Goal: Task Accomplishment & Management: Use online tool/utility

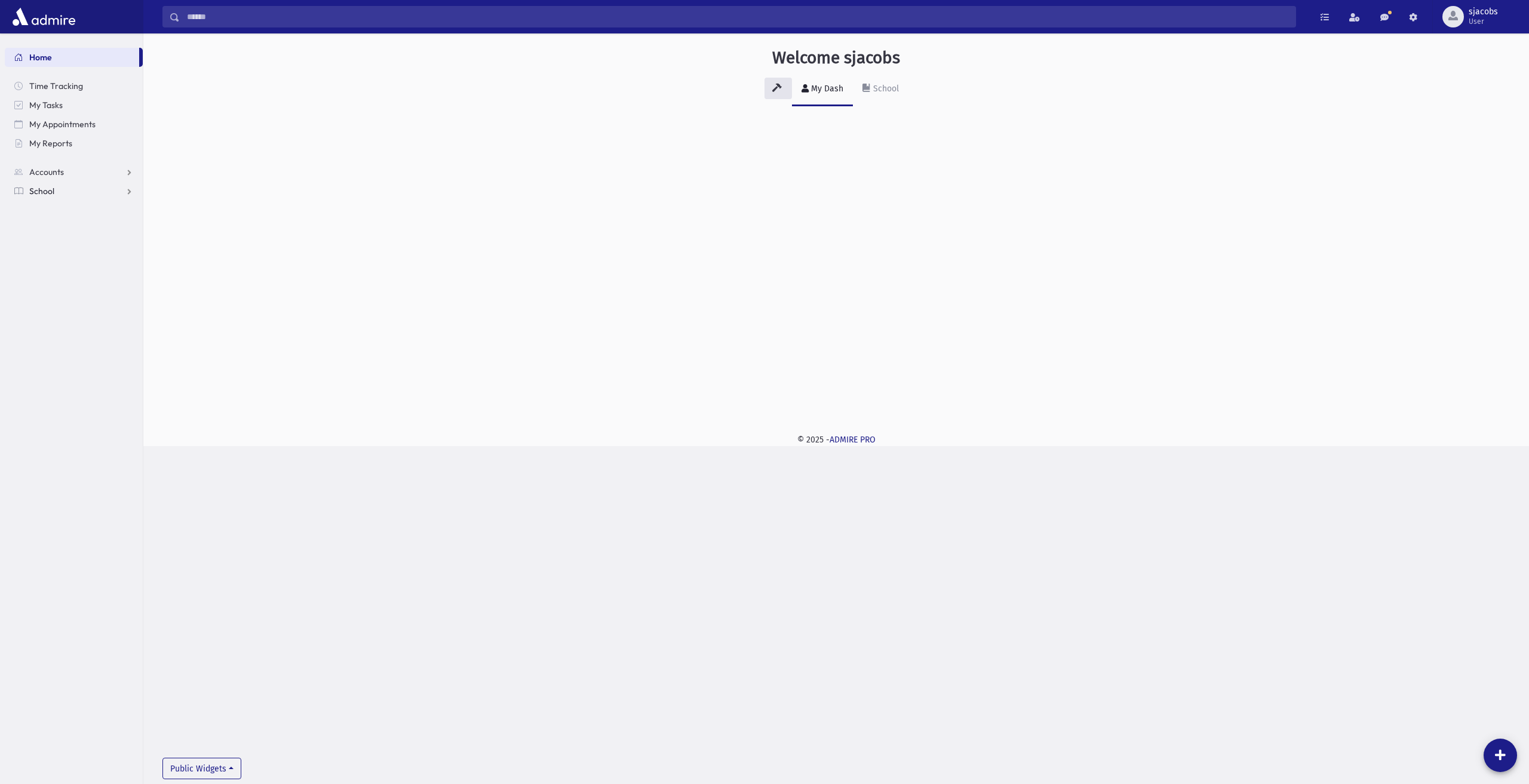
click at [53, 183] on link "School" at bounding box center [73, 191] width 138 height 19
click at [69, 221] on link "Attendance" at bounding box center [73, 229] width 138 height 19
click at [77, 243] on link "Entry" at bounding box center [73, 248] width 138 height 19
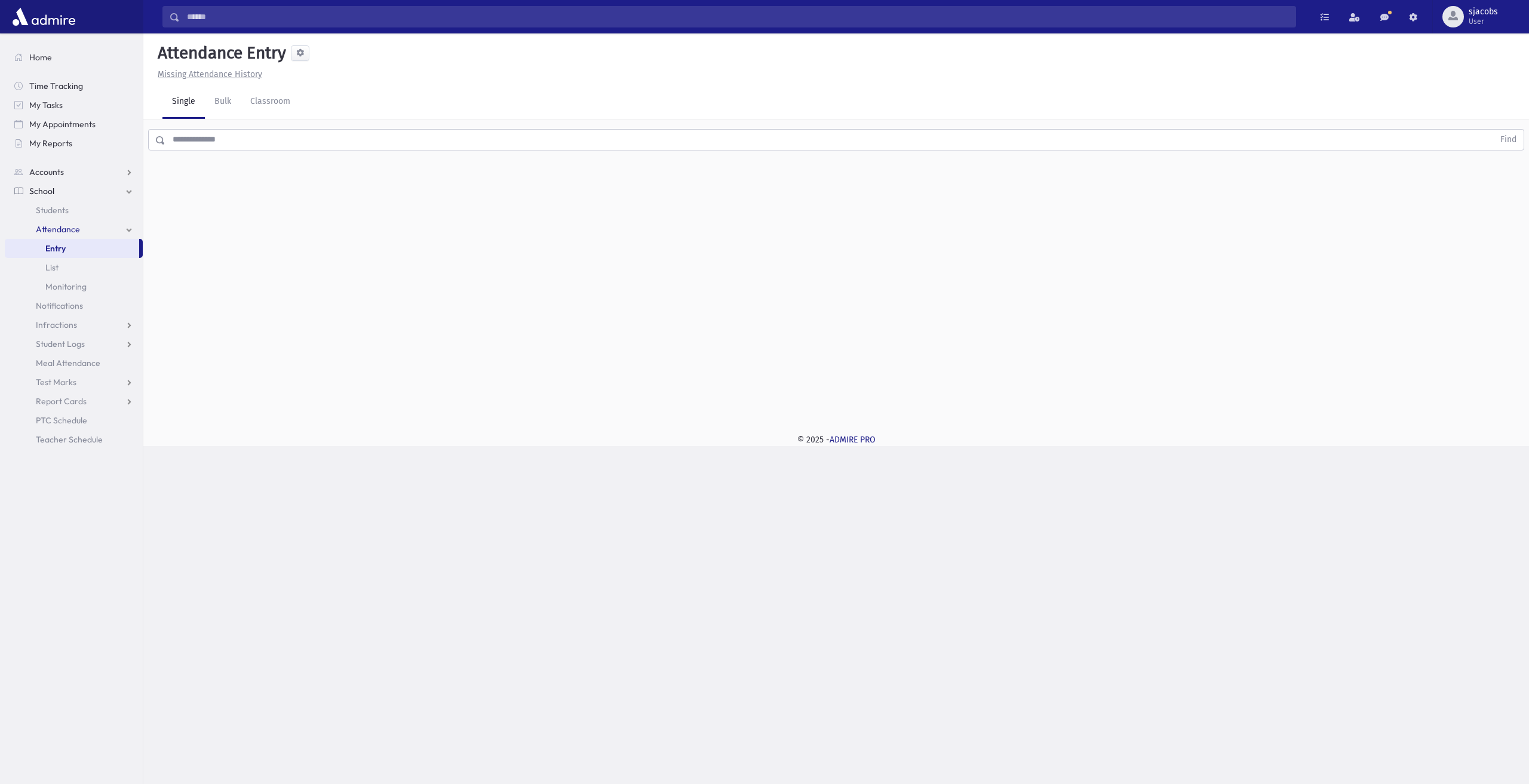
click at [510, 130] on input "text" at bounding box center [830, 140] width 1329 height 21
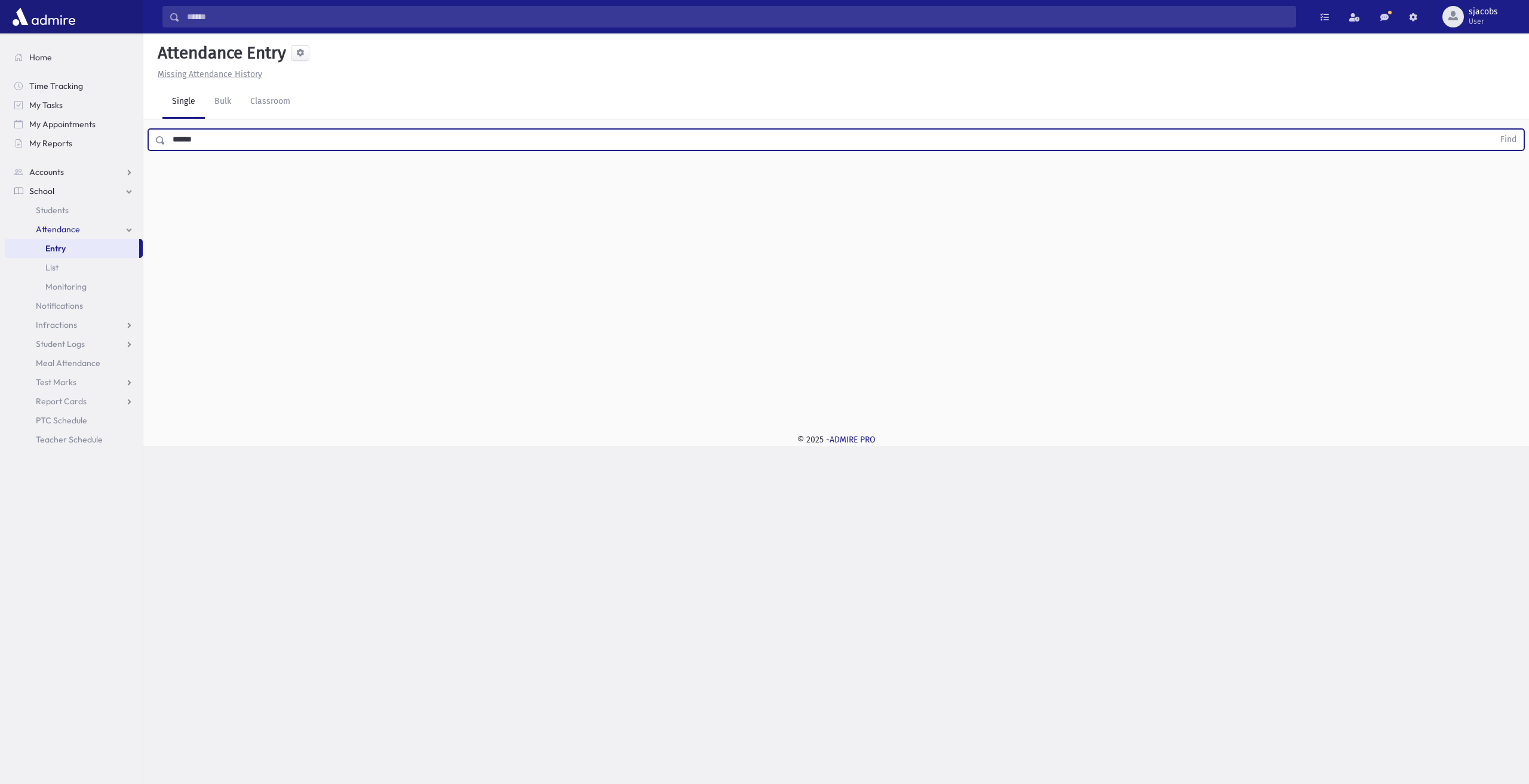
click at [1494, 130] on button "Find" at bounding box center [1509, 140] width 31 height 21
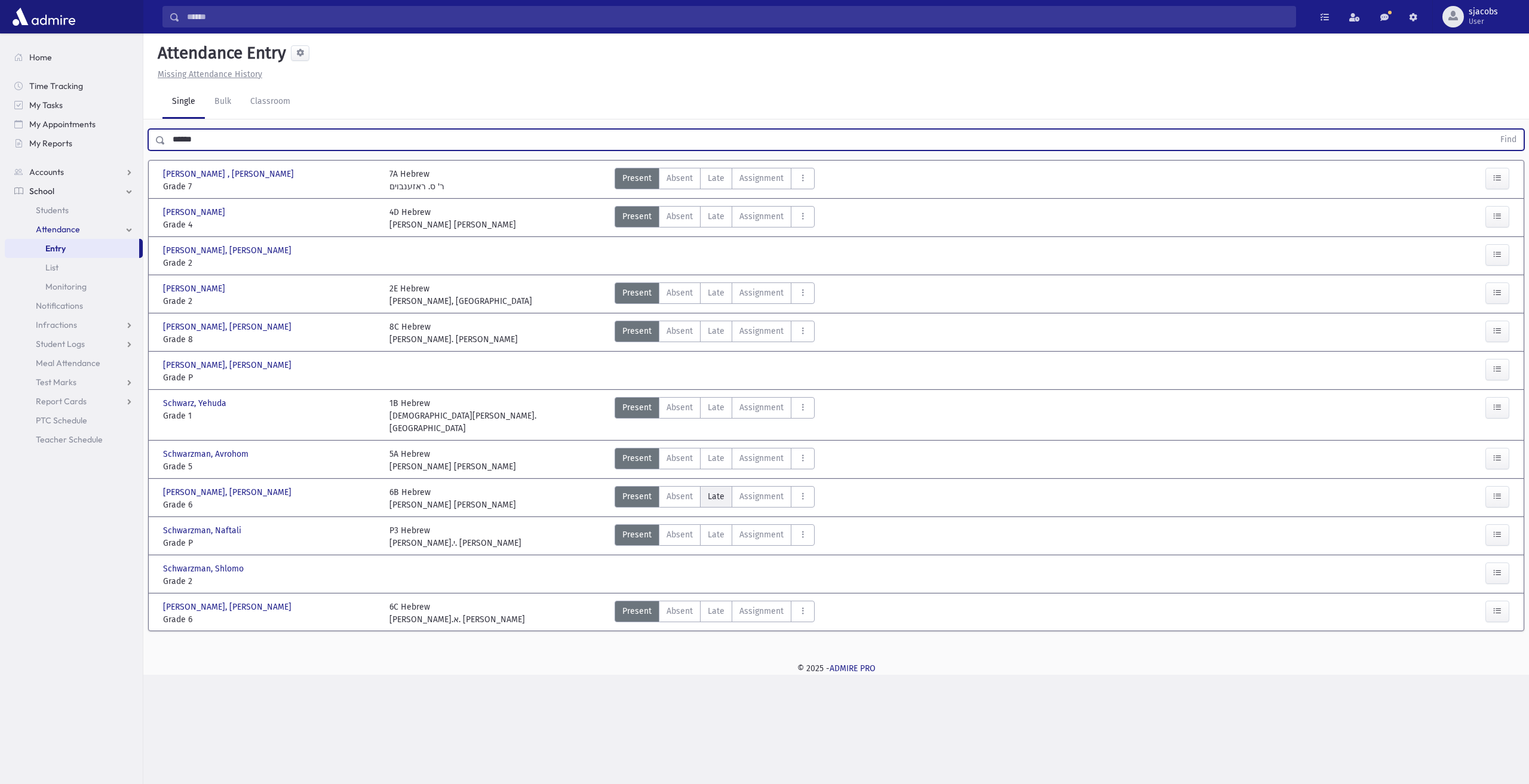
click at [708, 490] on span "Late" at bounding box center [716, 496] width 17 height 13
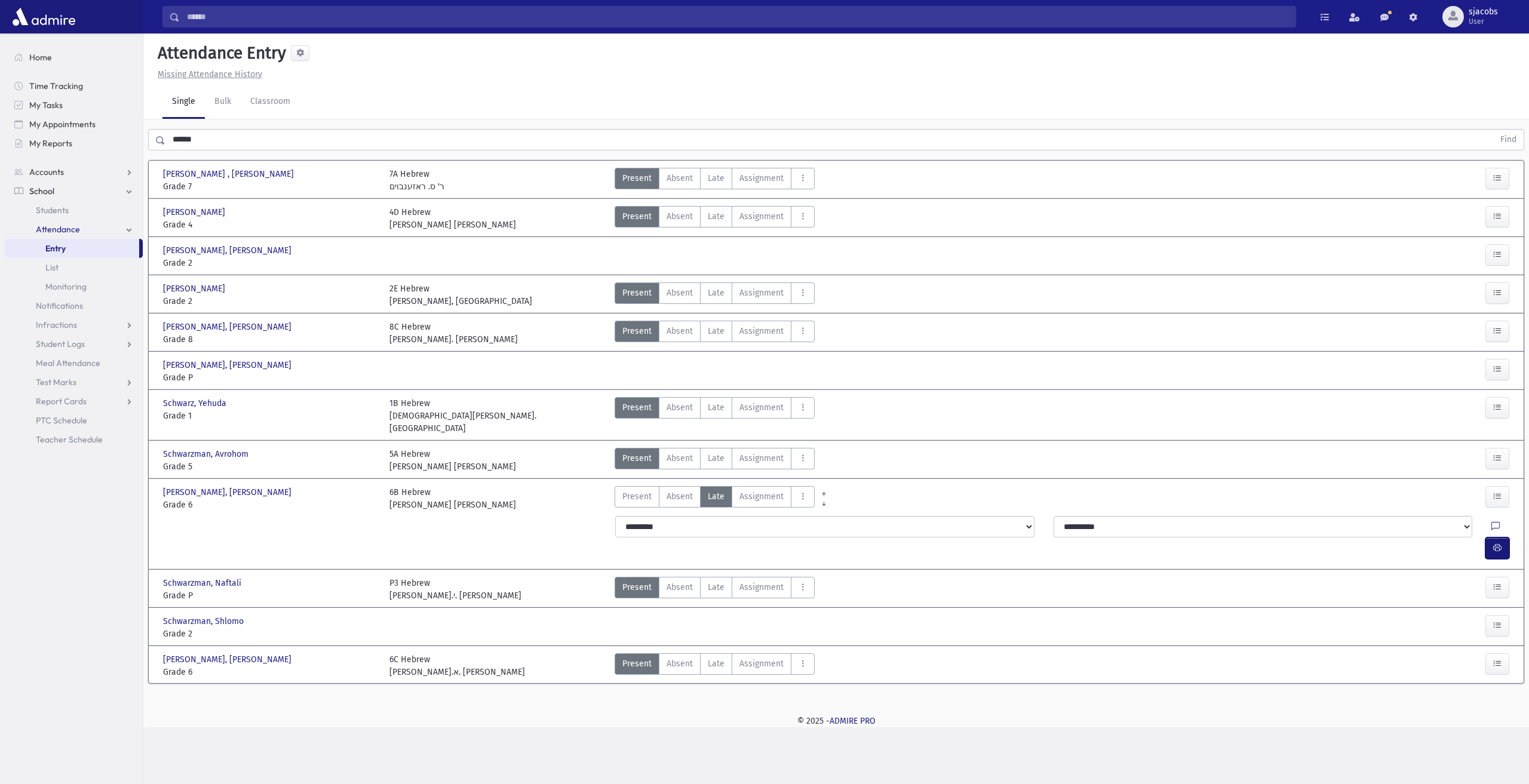
click at [1494, 543] on icon "button" at bounding box center [1498, 548] width 9 height 10
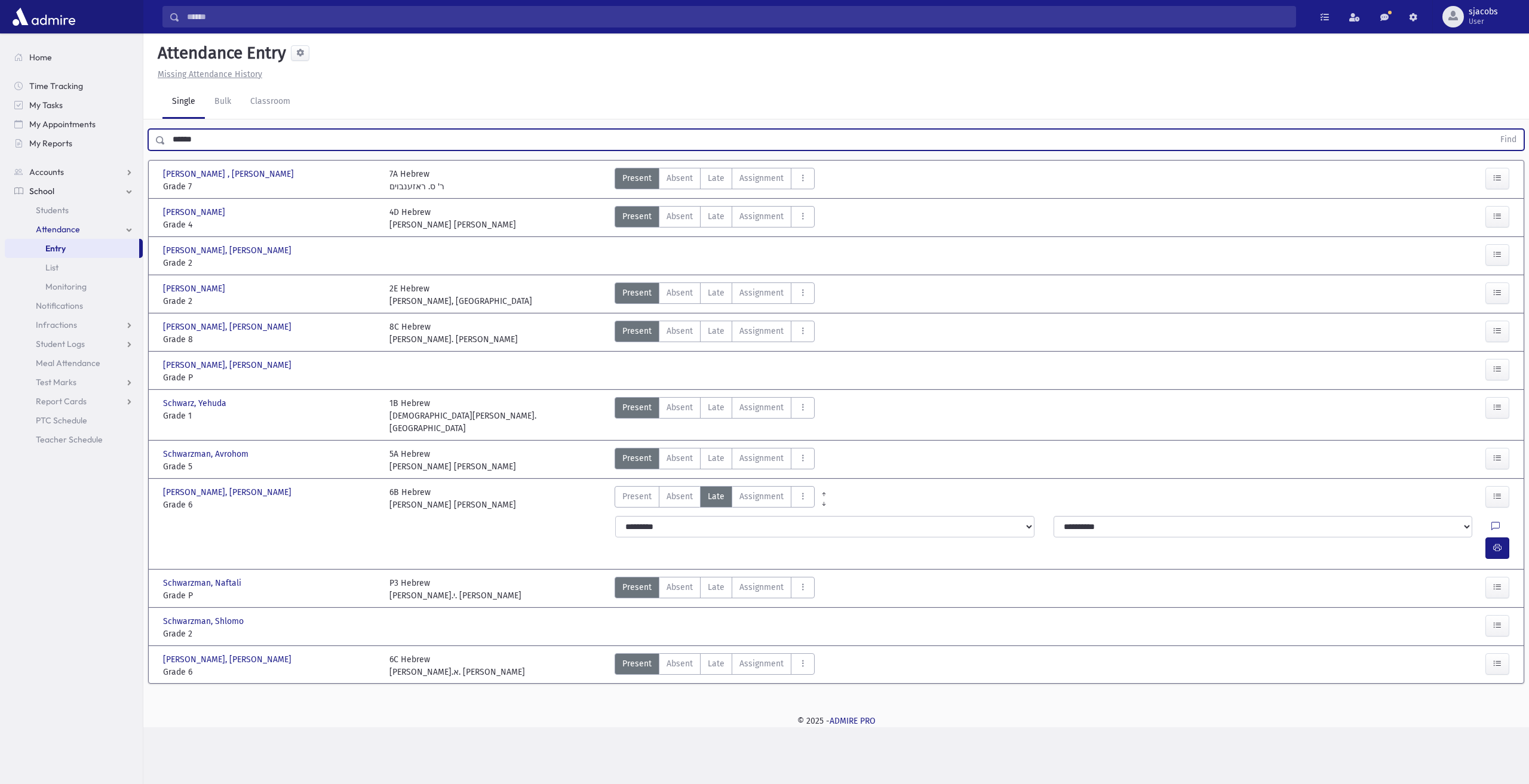
drag, startPoint x: 284, startPoint y: 140, endPoint x: 0, endPoint y: 124, distance: 284.5
click at [0, 124] on div "Search Results All Accounts" at bounding box center [764, 392] width 1529 height 784
type input "***"
click at [1494, 130] on button "Find" at bounding box center [1509, 140] width 31 height 21
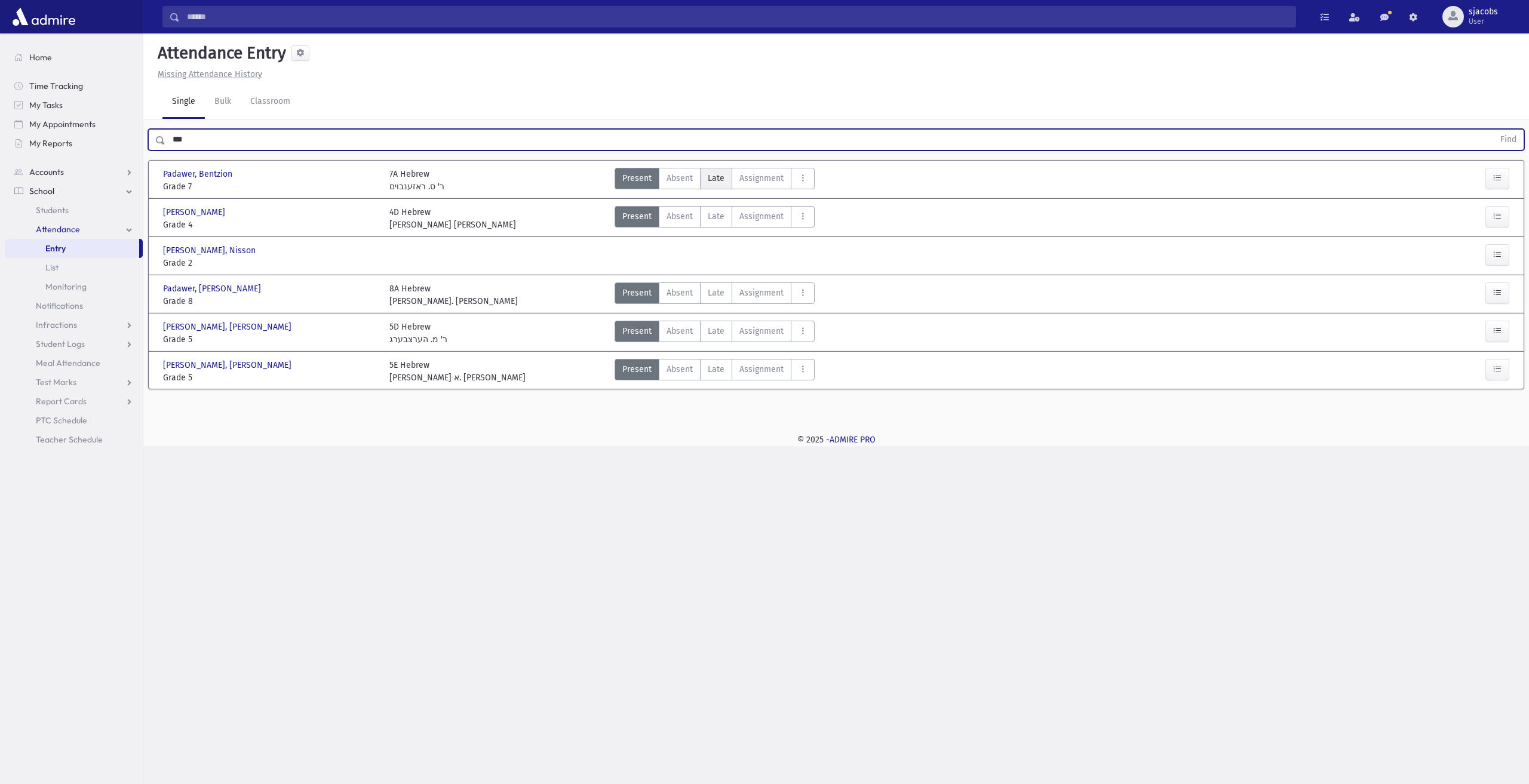
click at [726, 184] on label "Late Late" at bounding box center [716, 178] width 32 height 21
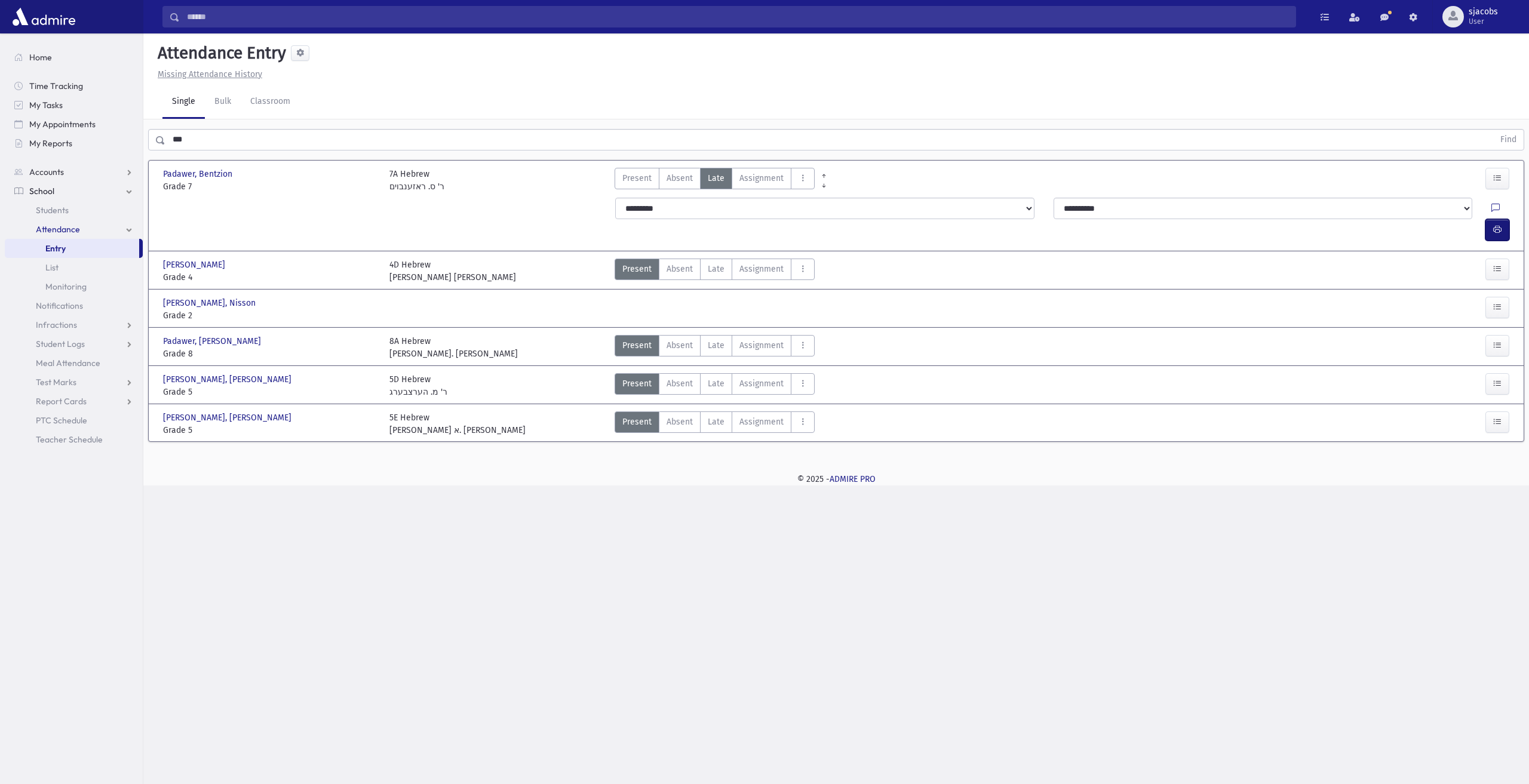
click at [1505, 219] on button "button" at bounding box center [1498, 230] width 24 height 21
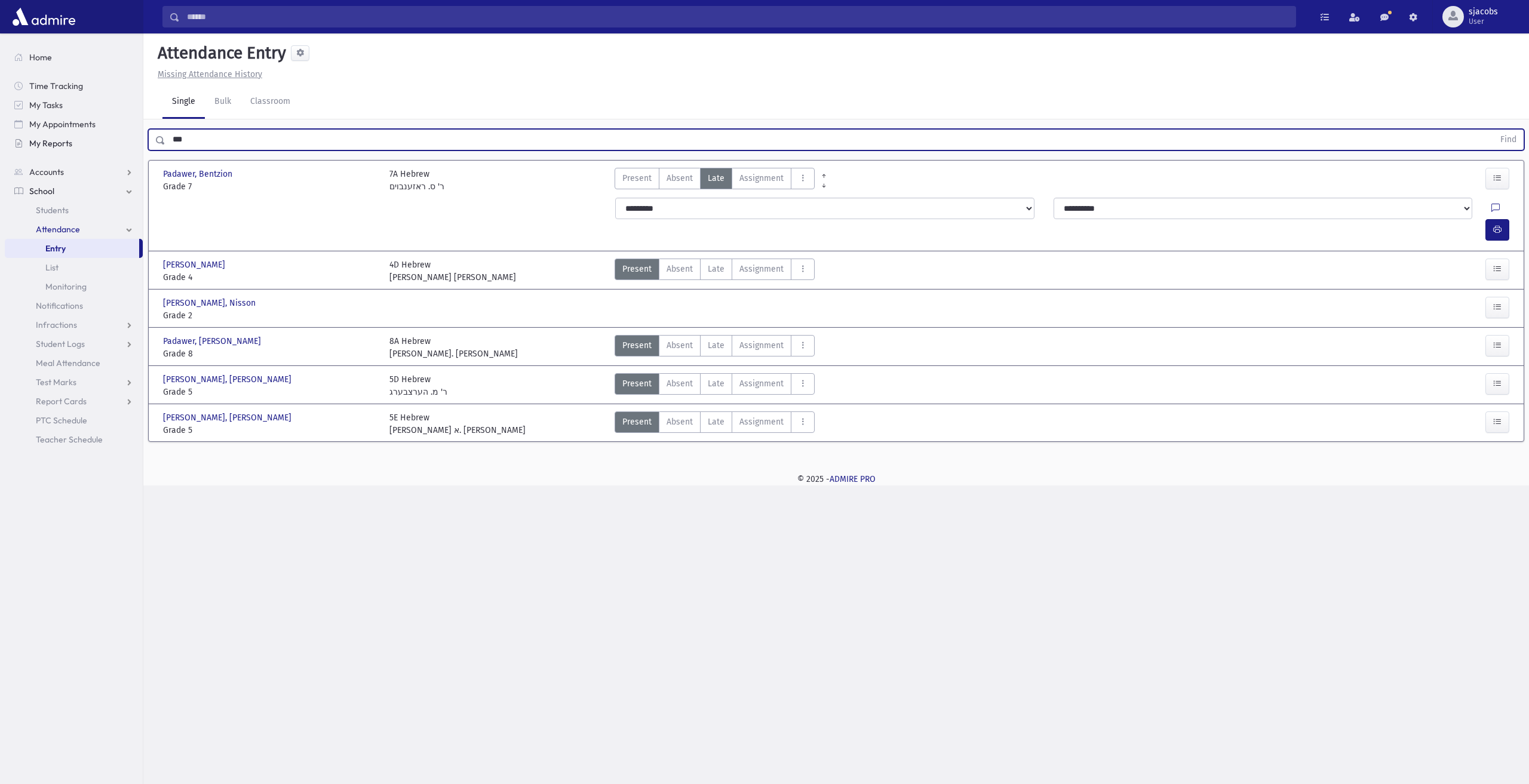
drag, startPoint x: 216, startPoint y: 143, endPoint x: 85, endPoint y: 152, distance: 131.3
click at [87, 152] on div "Search Results All Accounts" at bounding box center [764, 392] width 1529 height 784
type input "*****"
click at [1494, 130] on button "Find" at bounding box center [1509, 140] width 31 height 21
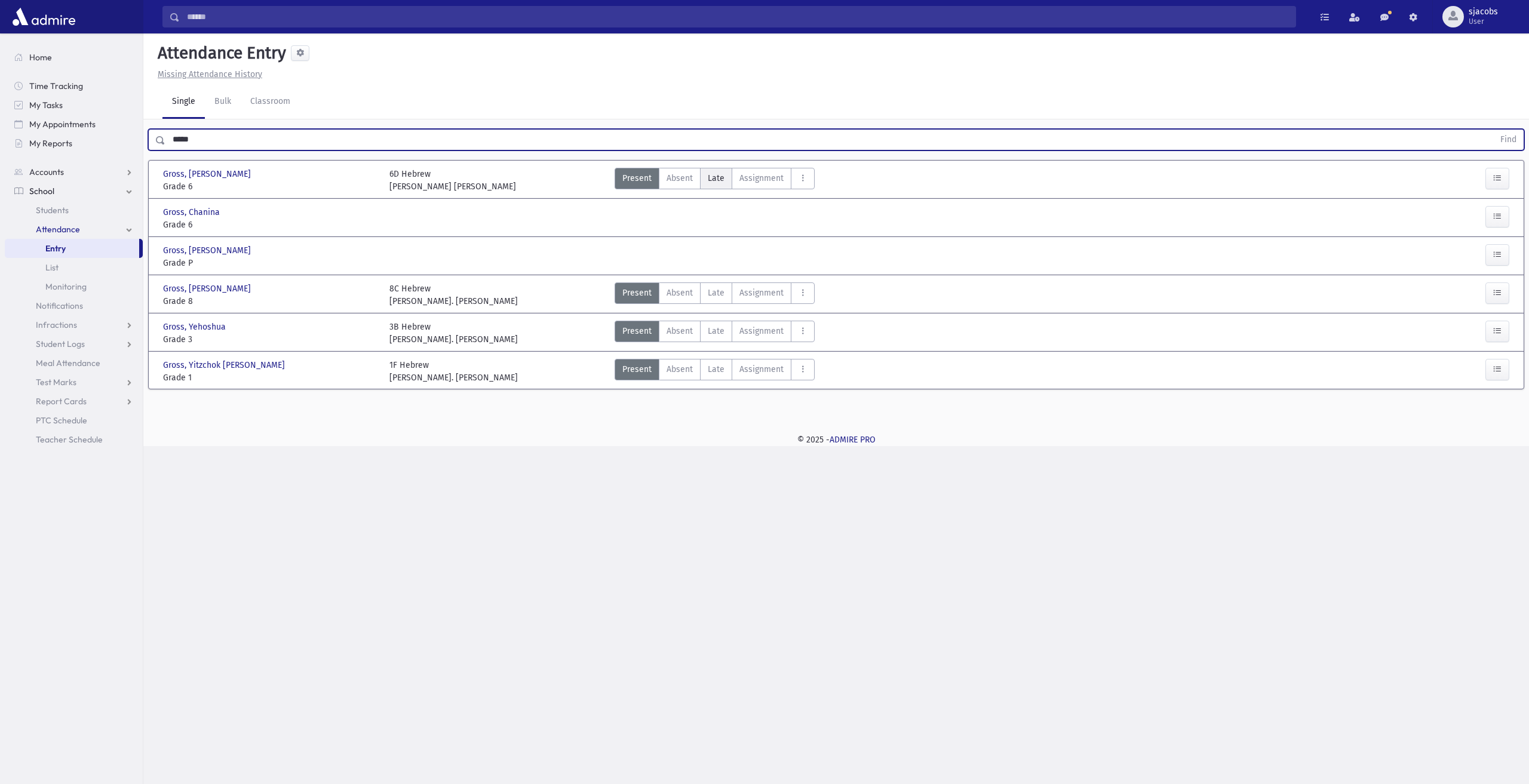
click at [723, 175] on label "Late Late" at bounding box center [716, 178] width 32 height 21
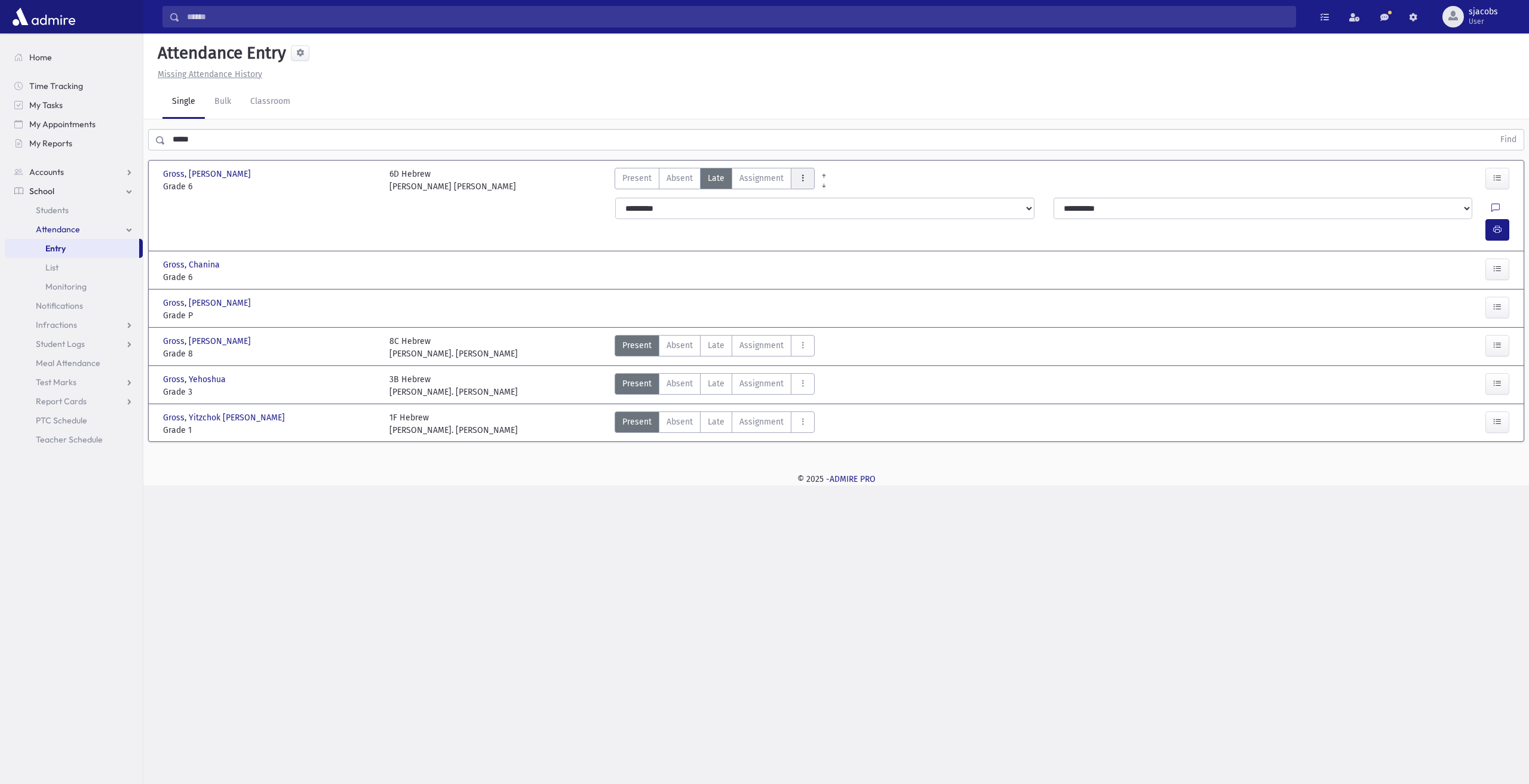
click at [801, 176] on icon "AttTypes" at bounding box center [803, 178] width 9 height 10
click at [823, 336] on span "late to class" at bounding box center [846, 340] width 91 height 13
click at [1497, 224] on icon "button" at bounding box center [1498, 229] width 9 height 10
